Goal: Information Seeking & Learning: Learn about a topic

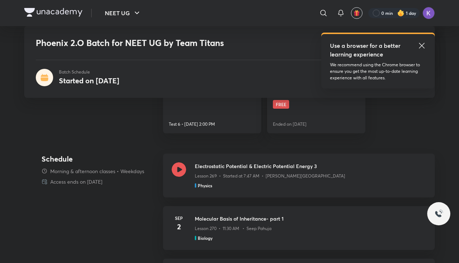
scroll to position [237, 0]
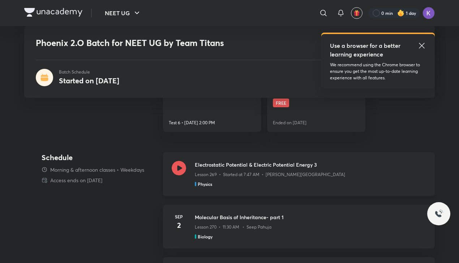
click at [182, 161] on icon at bounding box center [179, 168] width 14 height 14
